Goal: Transaction & Acquisition: Subscribe to service/newsletter

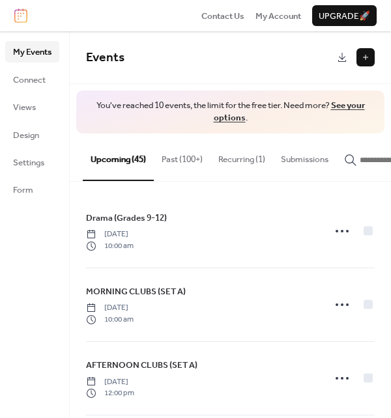
click at [347, 108] on link "See your options" at bounding box center [289, 111] width 151 height 29
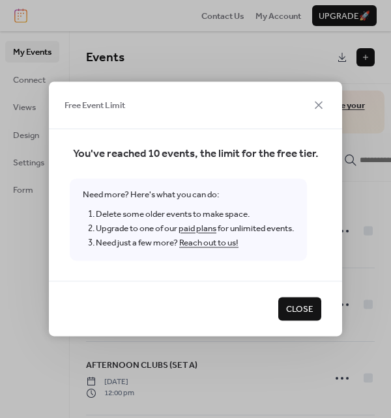
click at [206, 229] on link "paid plans" at bounding box center [198, 228] width 38 height 17
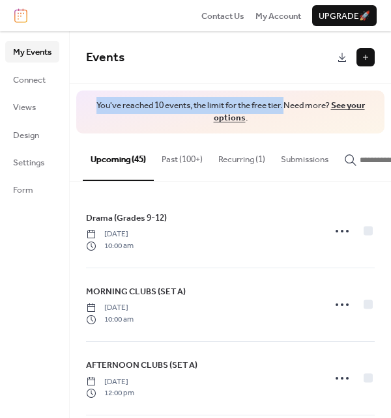
drag, startPoint x: 84, startPoint y: 99, endPoint x: 285, endPoint y: 106, distance: 200.8
click at [285, 106] on div "You've reached 10 events, the limit for the free tier. Need more? See your opti…" at bounding box center [230, 112] width 308 height 43
copy span "You've reached 10 events, the limit for the free tier."
click at [159, 104] on span "You've reached 10 events, the limit for the free tier. Need more? See your opti…" at bounding box center [230, 112] width 282 height 25
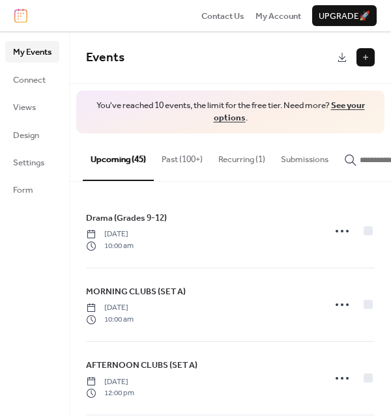
click at [222, 117] on link "See your options" at bounding box center [289, 111] width 151 height 29
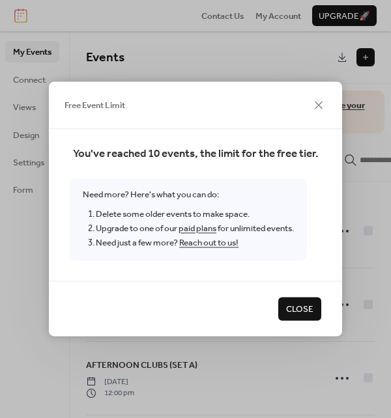
click at [193, 228] on link "paid plans" at bounding box center [198, 228] width 38 height 17
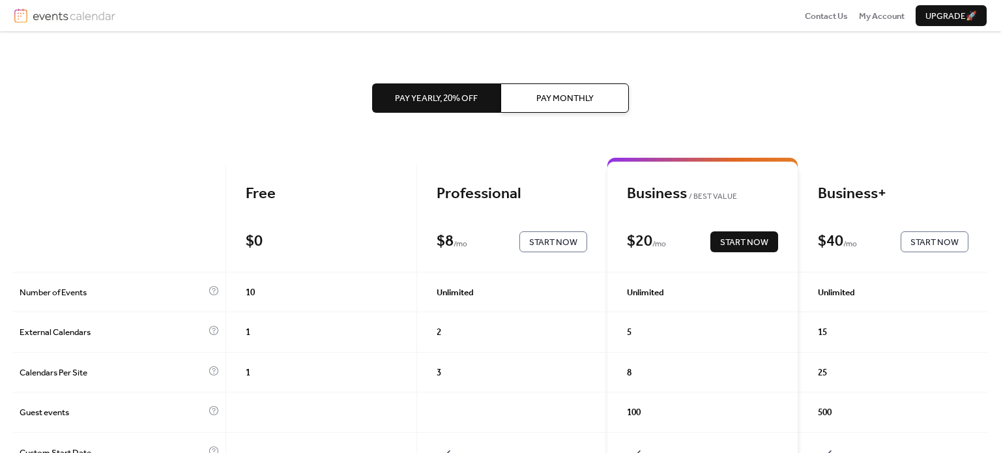
click at [585, 98] on span "Pay Monthly" at bounding box center [564, 98] width 57 height 13
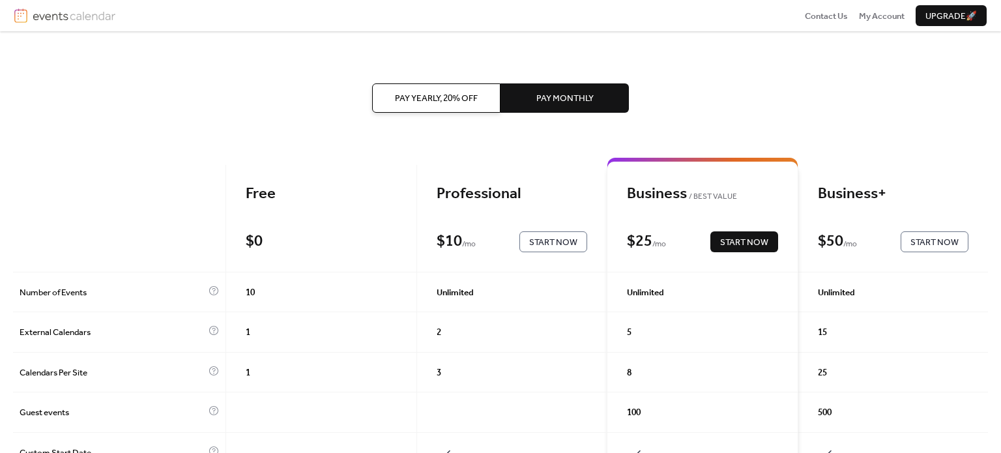
click at [77, 18] on img at bounding box center [74, 15] width 83 height 14
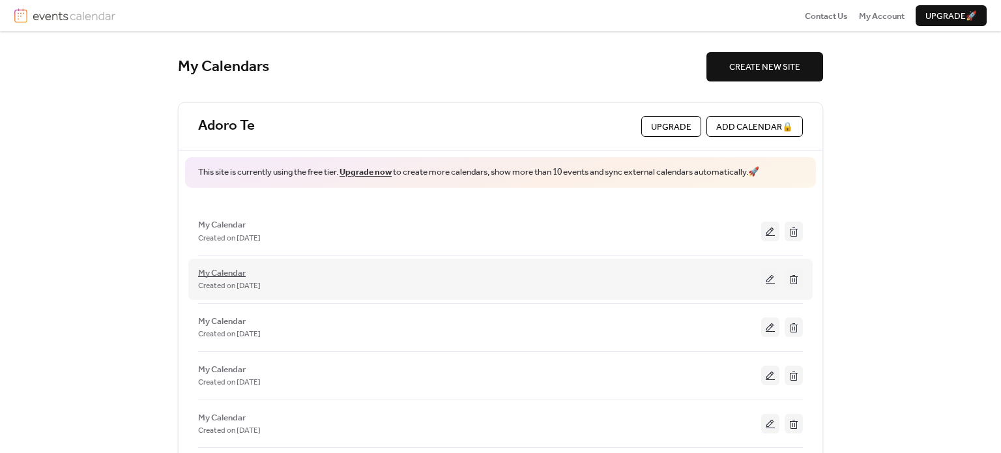
click at [210, 270] on span "My Calendar" at bounding box center [222, 272] width 48 height 13
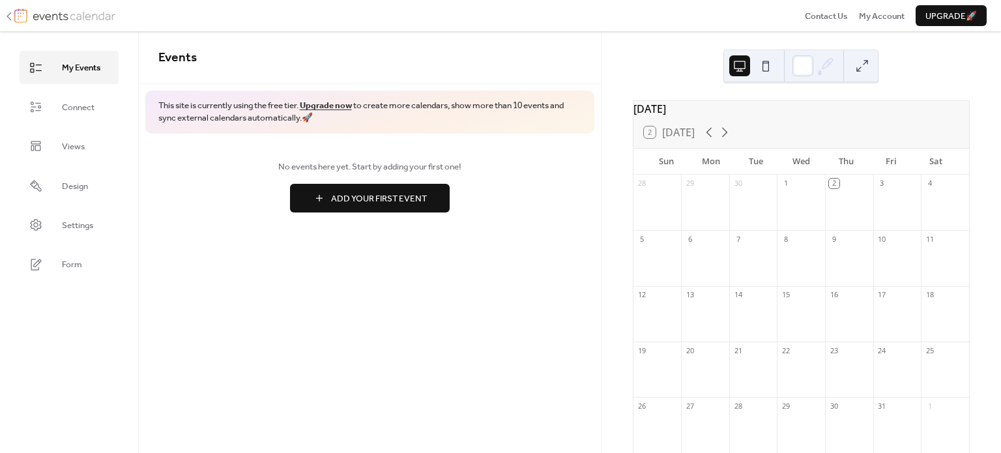
click at [81, 14] on img at bounding box center [74, 15] width 83 height 14
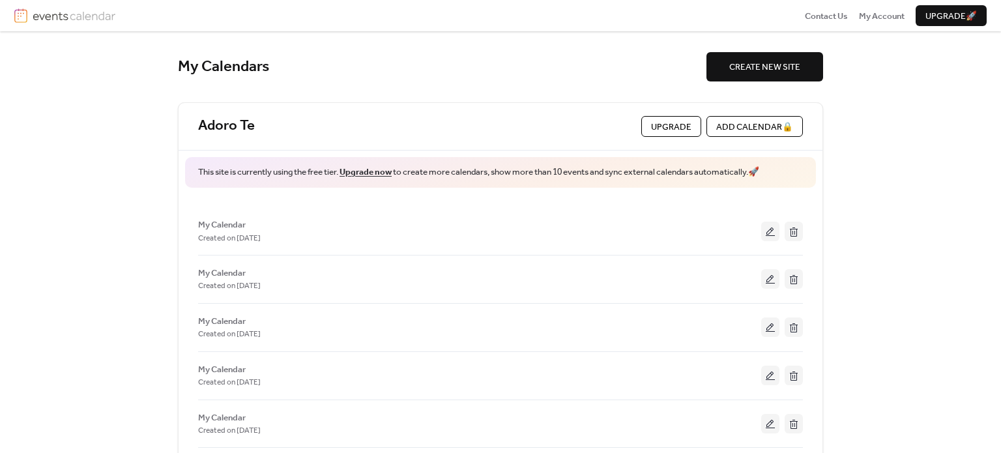
click at [23, 10] on img at bounding box center [20, 15] width 13 height 14
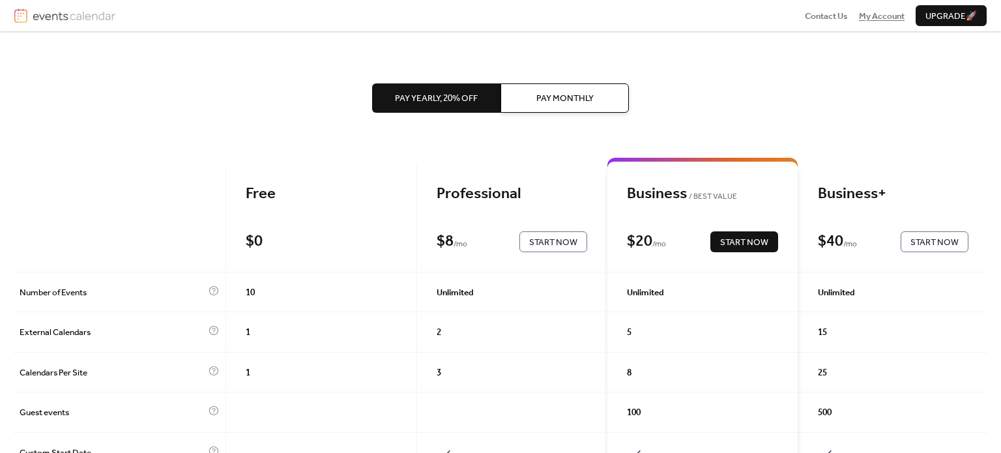
click at [889, 14] on span "My Account" at bounding box center [882, 16] width 46 height 13
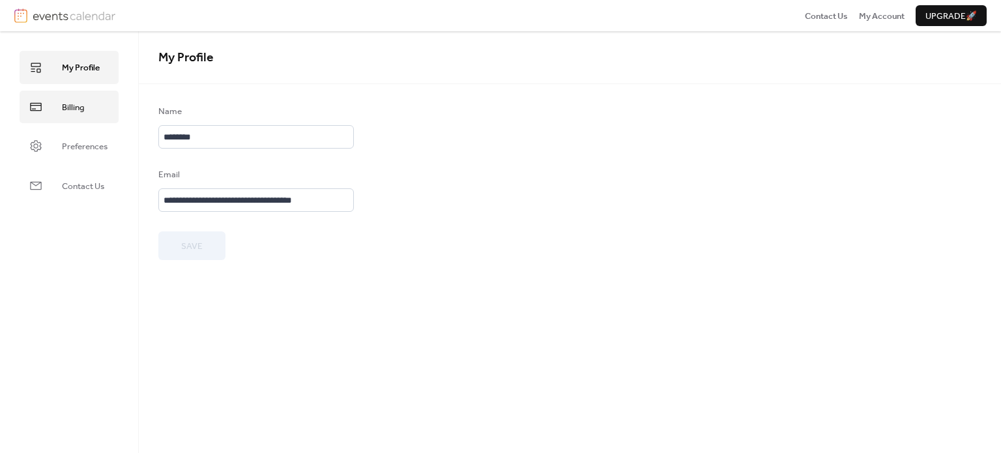
click at [65, 110] on span "Billing" at bounding box center [73, 107] width 22 height 13
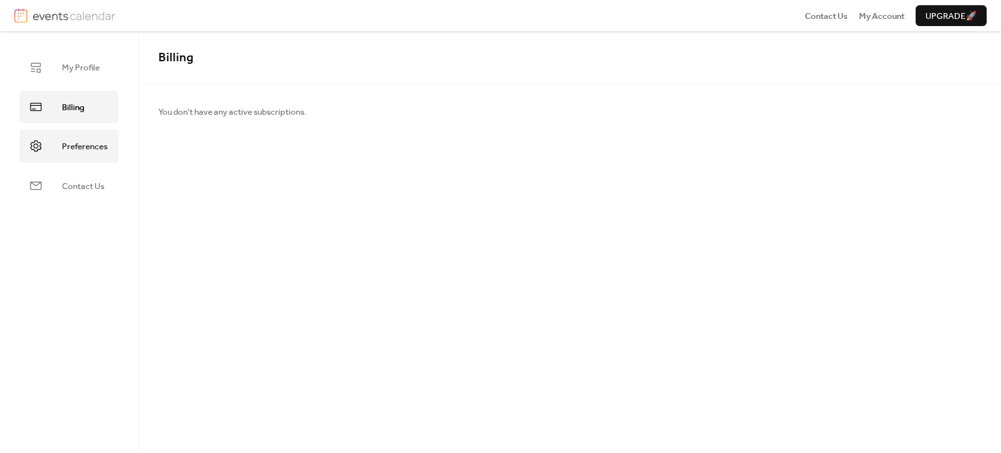
click at [63, 150] on span "Preferences" at bounding box center [85, 146] width 46 height 13
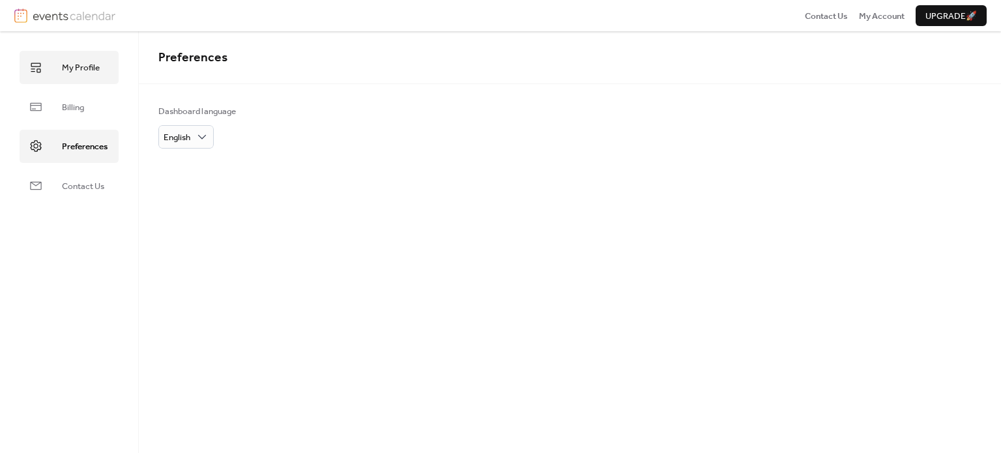
click at [94, 77] on link "My Profile" at bounding box center [69, 67] width 99 height 33
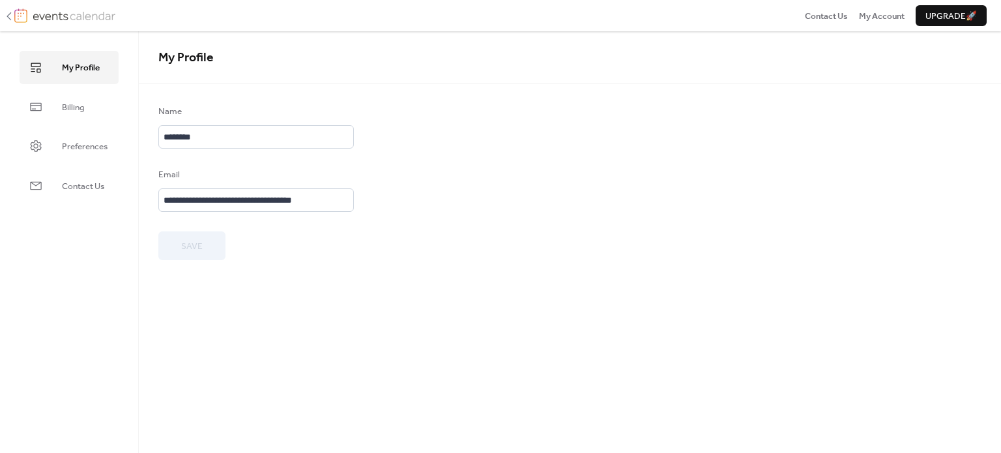
click at [45, 15] on img at bounding box center [74, 15] width 83 height 14
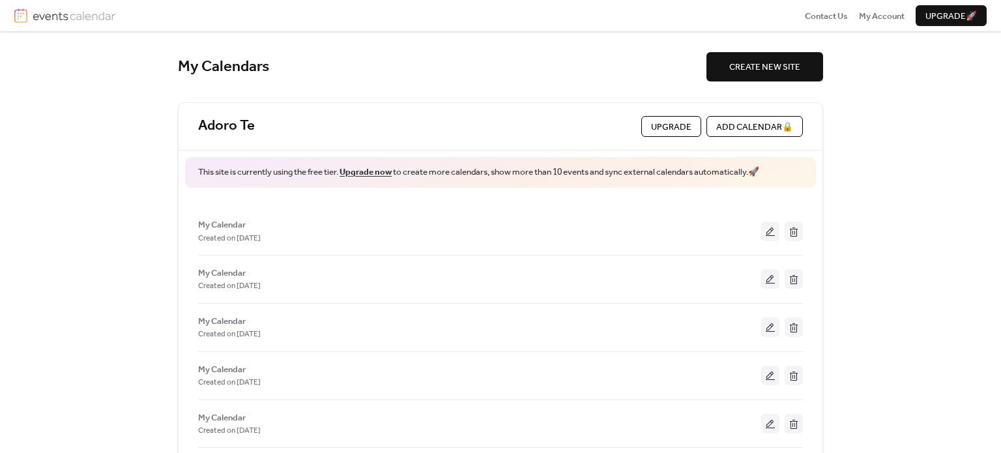
click at [383, 171] on link "Upgrade now" at bounding box center [365, 172] width 52 height 17
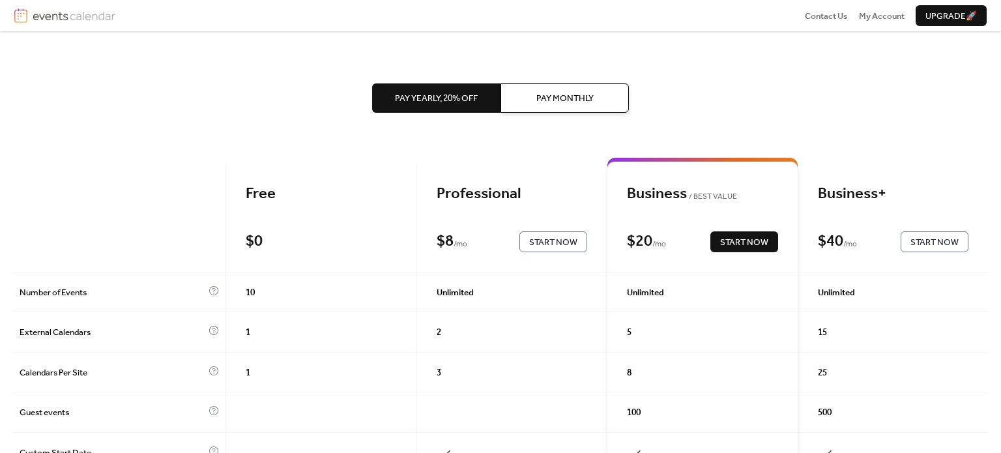
click at [580, 92] on span "Pay Monthly" at bounding box center [564, 98] width 57 height 13
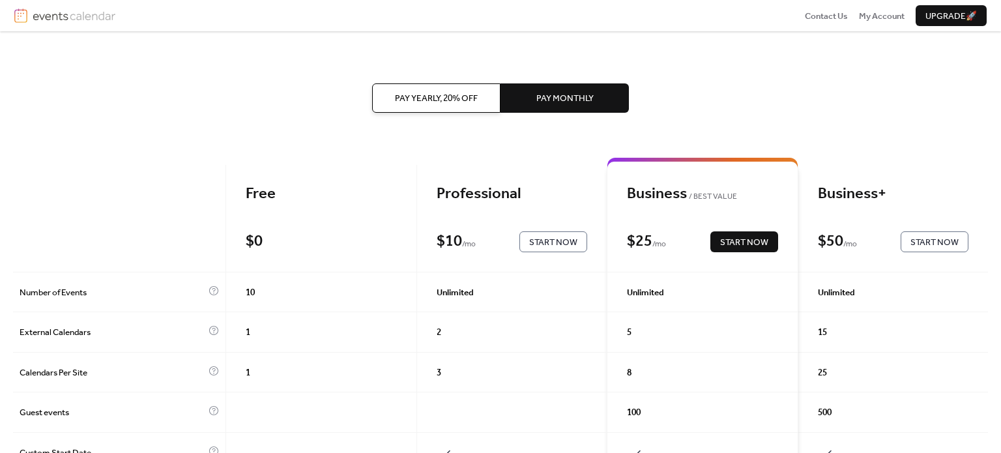
click at [472, 103] on span "Pay Yearly, 20% off" at bounding box center [436, 98] width 83 height 13
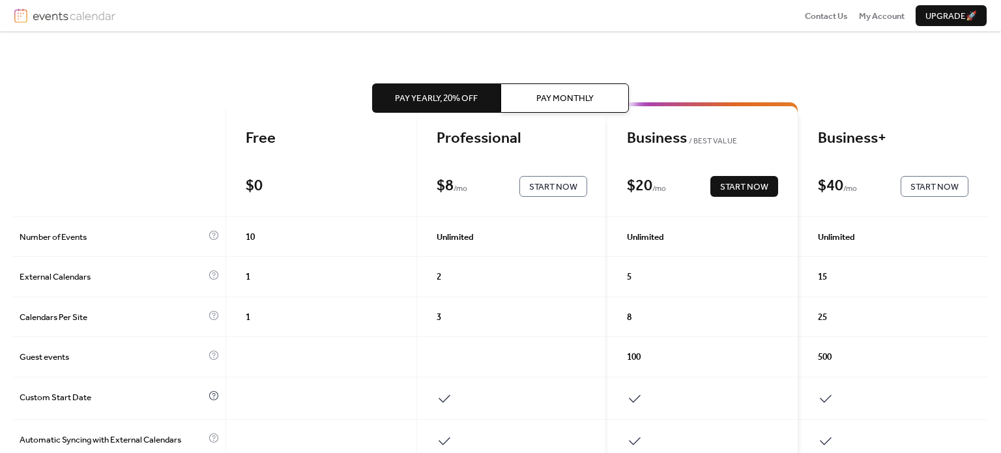
scroll to position [21, 0]
